Goal: Task Accomplishment & Management: Use online tool/utility

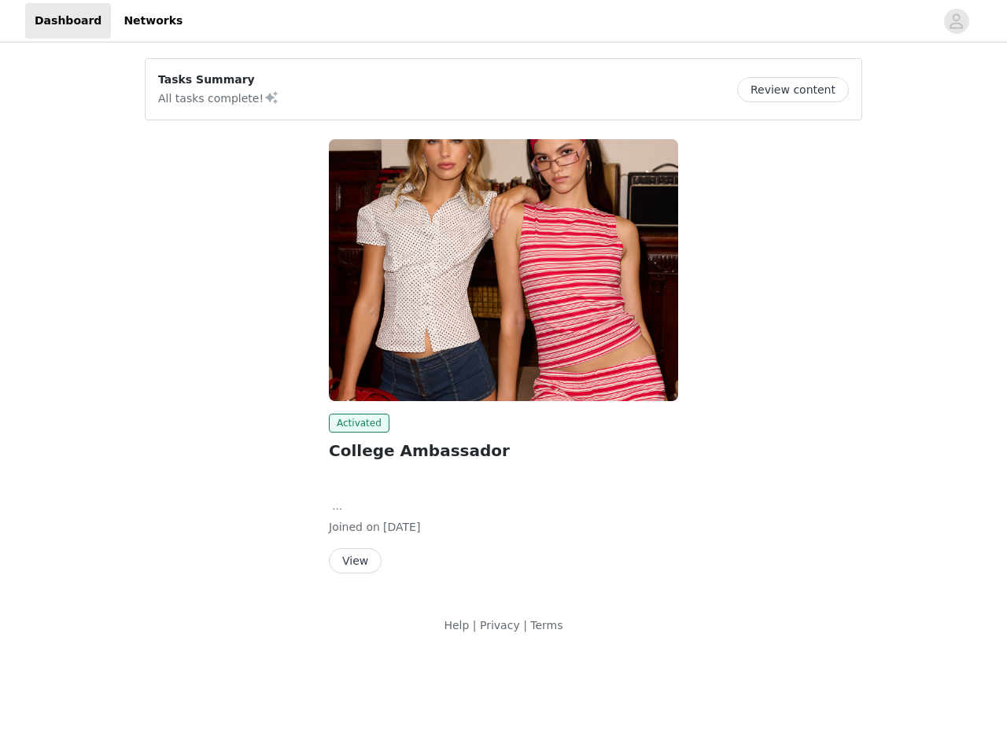
click at [504, 327] on img at bounding box center [503, 270] width 349 height 262
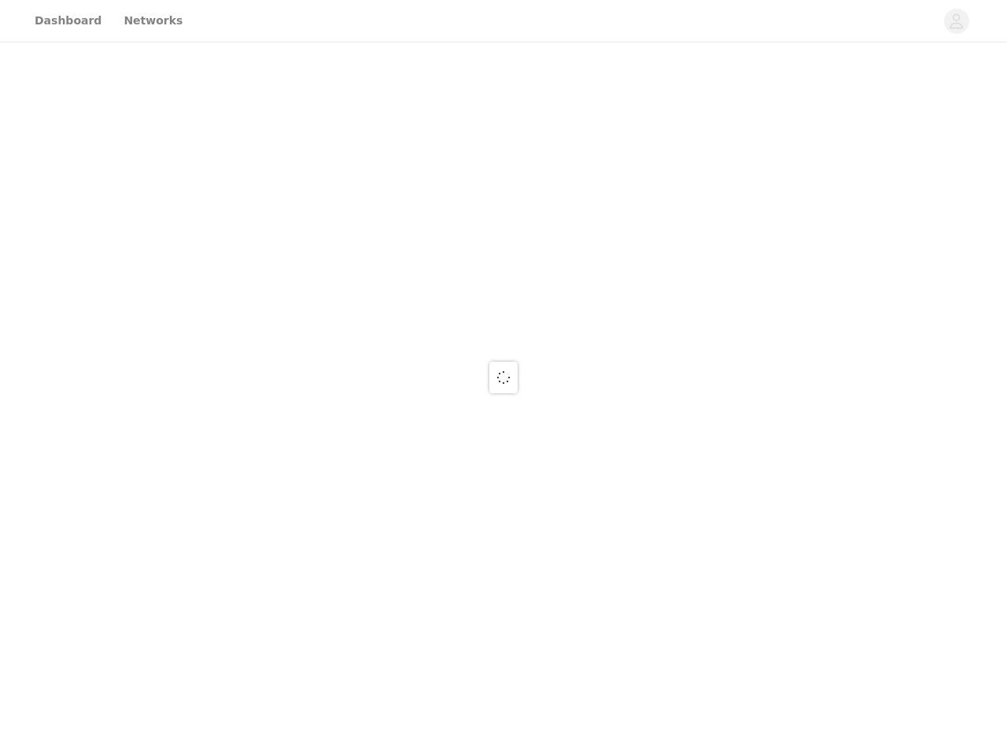
click at [957, 21] on div at bounding box center [503, 377] width 1007 height 755
click at [799, 90] on div at bounding box center [503, 377] width 1007 height 755
click at [504, 270] on div at bounding box center [503, 377] width 1007 height 755
click at [356, 423] on div at bounding box center [503, 377] width 1007 height 755
click at [354, 561] on div at bounding box center [503, 377] width 1007 height 755
